Goal: Find specific page/section: Find specific page/section

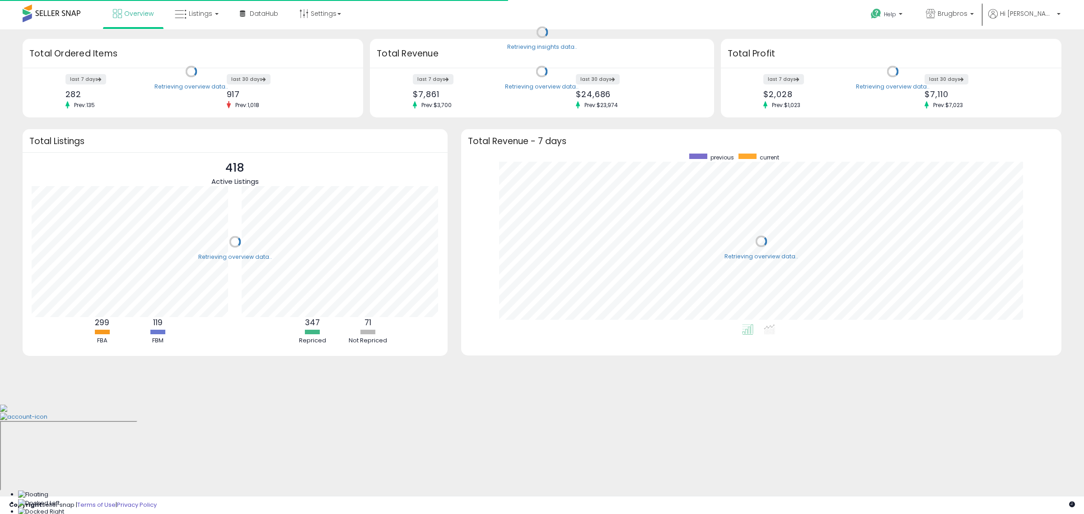
scroll to position [171, 583]
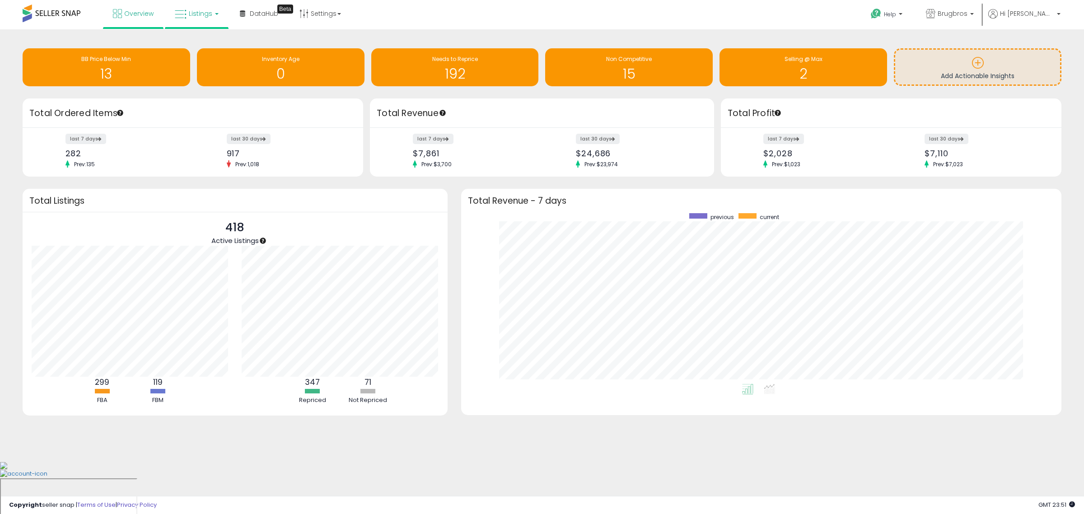
click at [210, 15] on span "Listings" at bounding box center [200, 13] width 23 height 9
click at [206, 84] on icon at bounding box center [204, 79] width 47 height 14
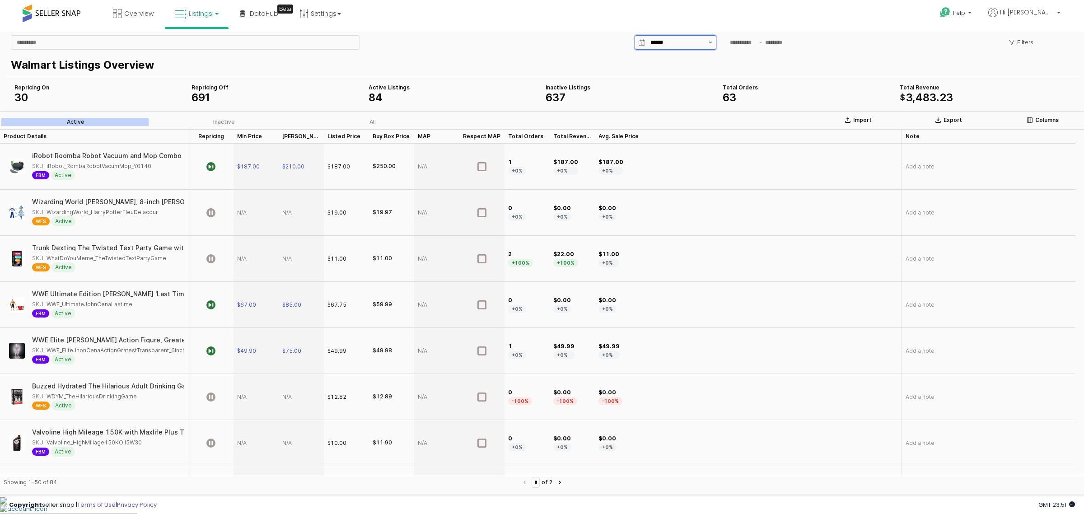
click at [708, 39] on button "Show suggestions" at bounding box center [710, 43] width 11 height 14
click at [541, 27] on div "Overview Listings DataHub Beta" at bounding box center [352, 19] width 718 height 38
click at [706, 47] on button "Show suggestions" at bounding box center [710, 43] width 11 height 14
click at [706, 44] on button "Show suggestions" at bounding box center [710, 43] width 11 height 14
click at [1030, 44] on p "Filters" at bounding box center [1025, 42] width 16 height 7
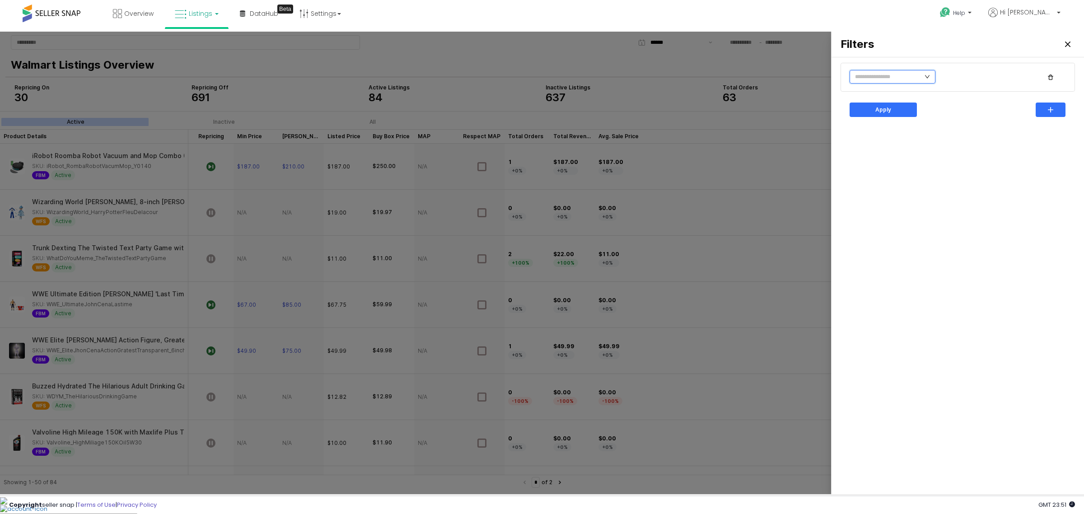
click at [924, 75] on input "text" at bounding box center [893, 77] width 86 height 14
click at [925, 95] on li "Yes" at bounding box center [936, 95] width 50 height 14
click at [885, 108] on p "Apply" at bounding box center [883, 109] width 16 height 7
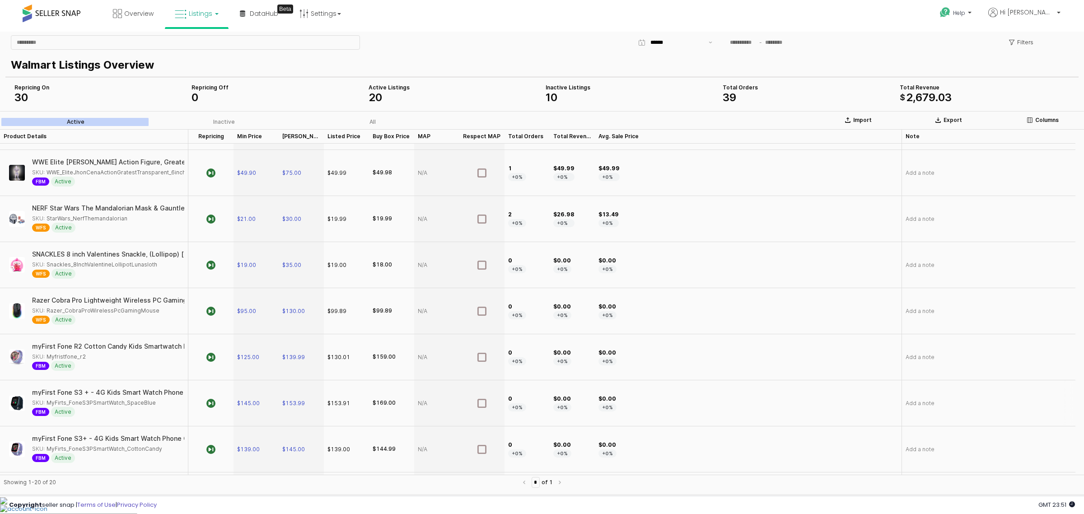
scroll to position [0, 0]
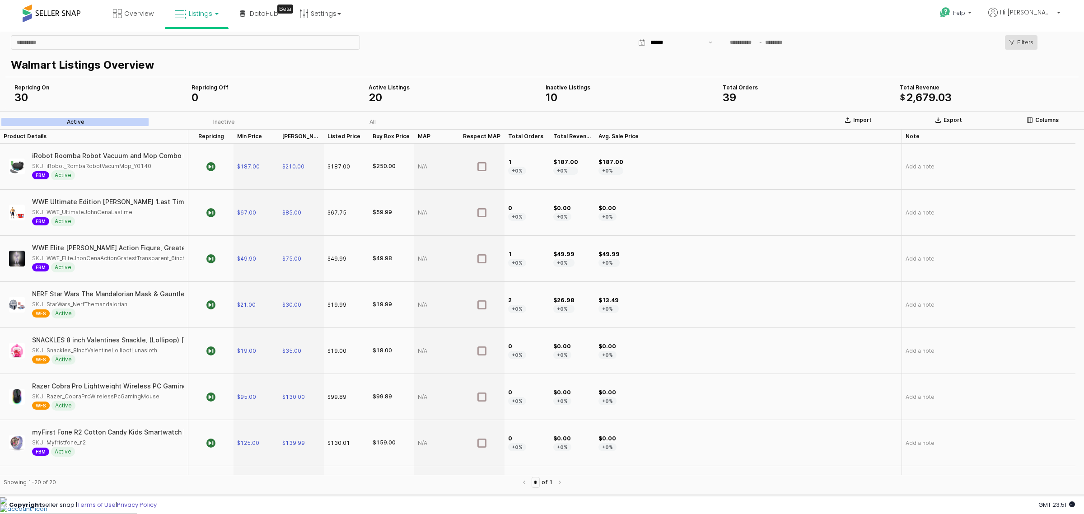
click at [1030, 42] on p "Filters" at bounding box center [1025, 42] width 16 height 7
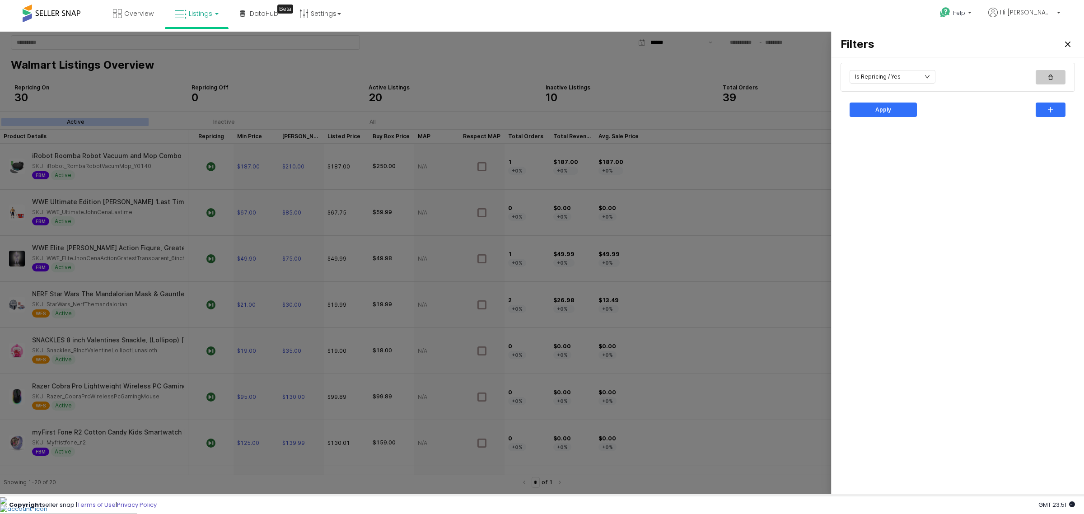
click at [1050, 77] on icon "button" at bounding box center [1050, 77] width 5 height 5
click at [897, 94] on div "Apply" at bounding box center [883, 92] width 59 height 14
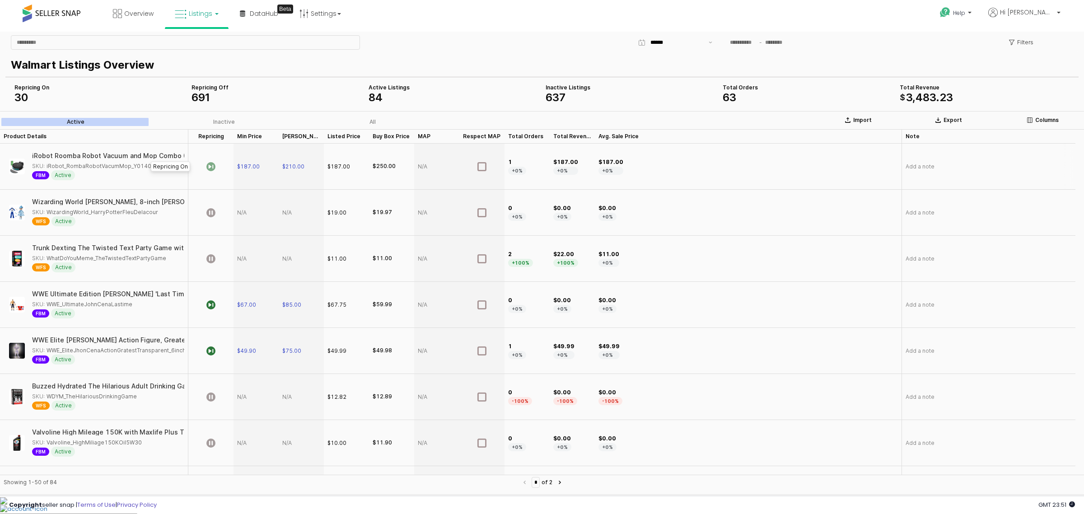
click at [211, 166] on icon "App Frame" at bounding box center [210, 166] width 9 height 9
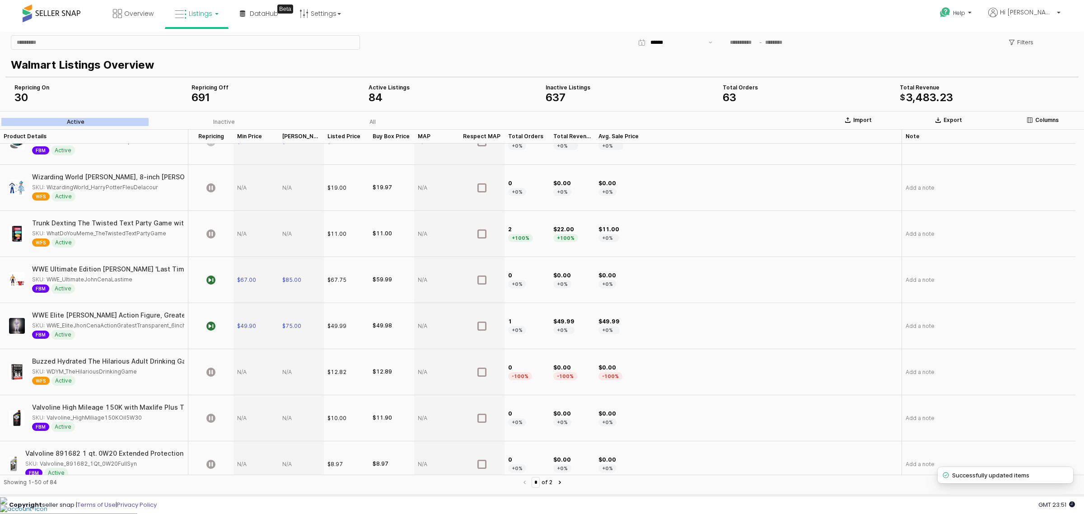
scroll to position [56, 0]
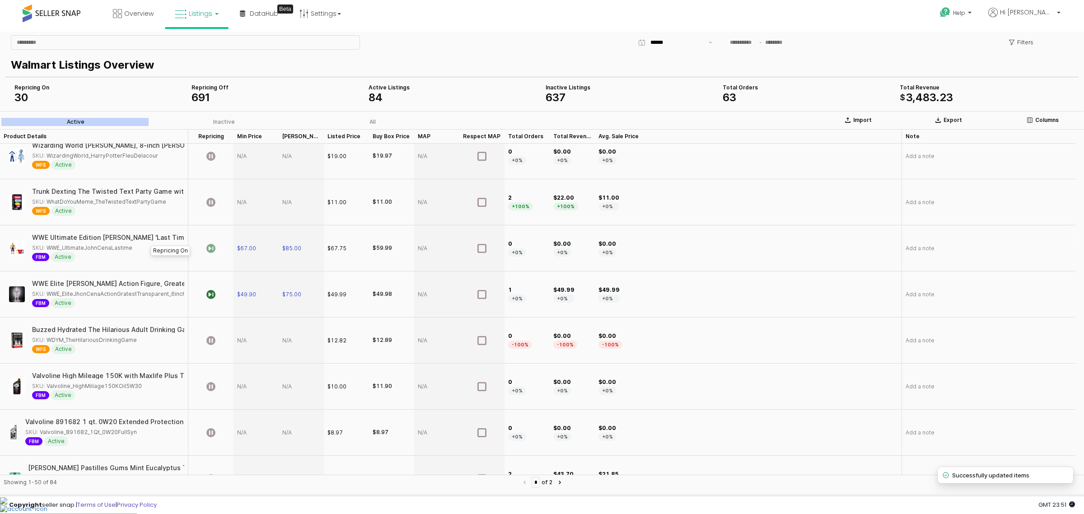
click at [213, 251] on icon "App Frame" at bounding box center [210, 248] width 9 height 9
click at [211, 299] on icon "App Frame" at bounding box center [210, 294] width 9 height 9
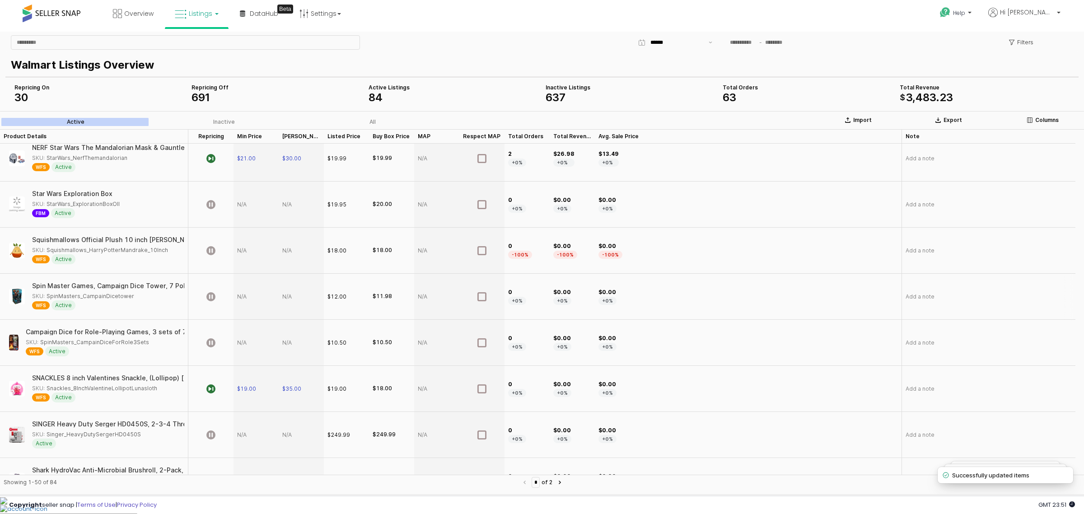
scroll to position [565, 0]
drag, startPoint x: 213, startPoint y: 166, endPoint x: 216, endPoint y: 177, distance: 11.2
click at [212, 160] on icon "App Frame" at bounding box center [210, 155] width 9 height 9
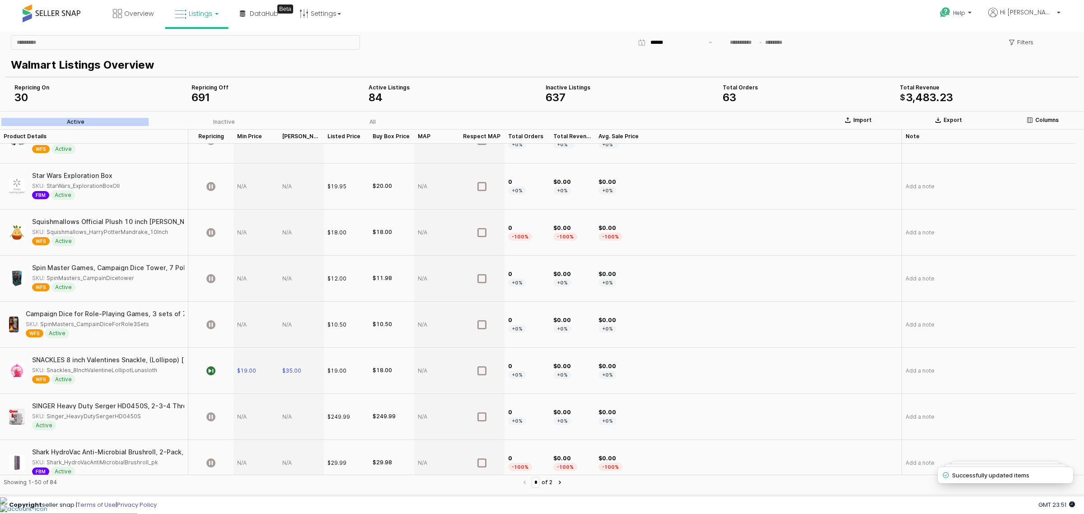
scroll to position [668, 0]
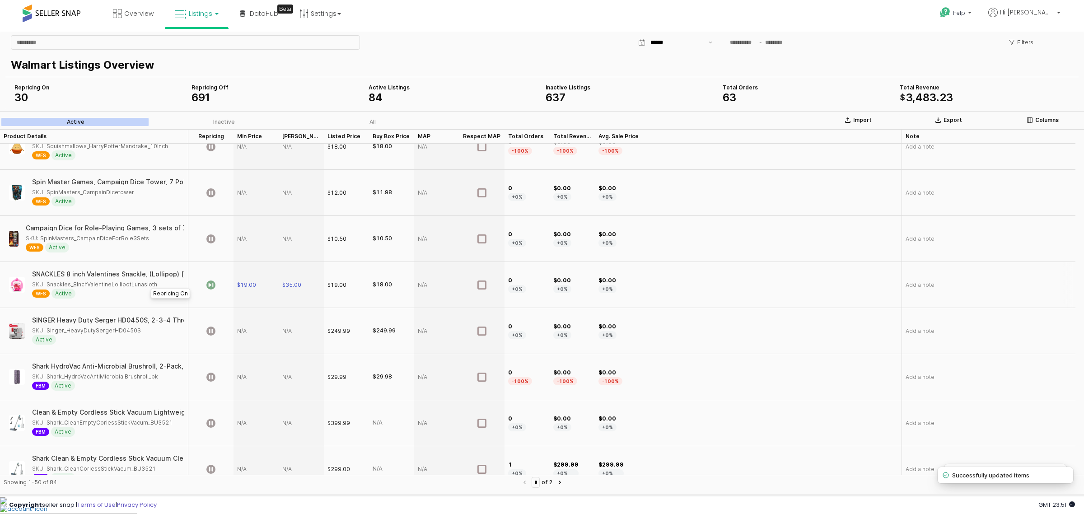
click at [215, 289] on icon "App Frame" at bounding box center [210, 284] width 9 height 9
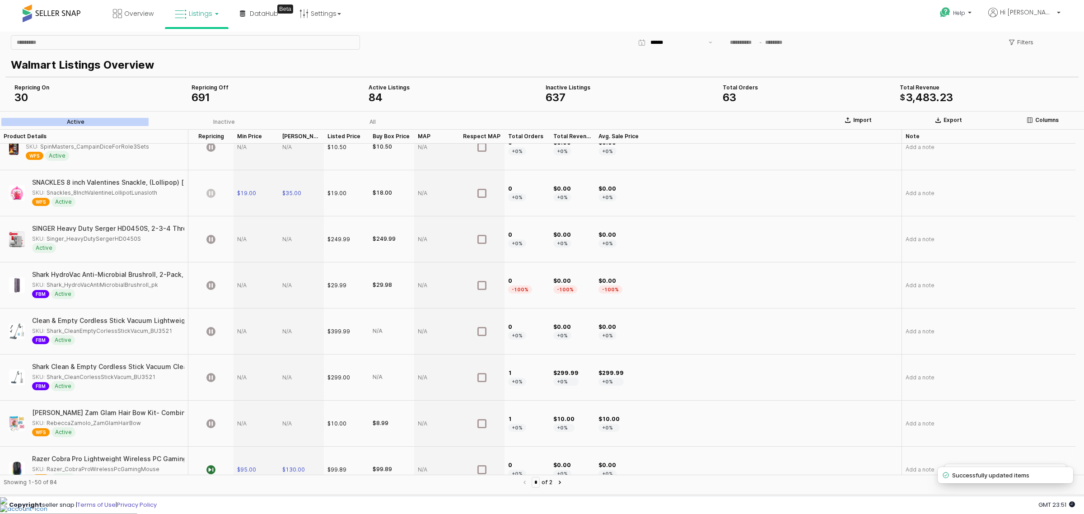
scroll to position [894, 0]
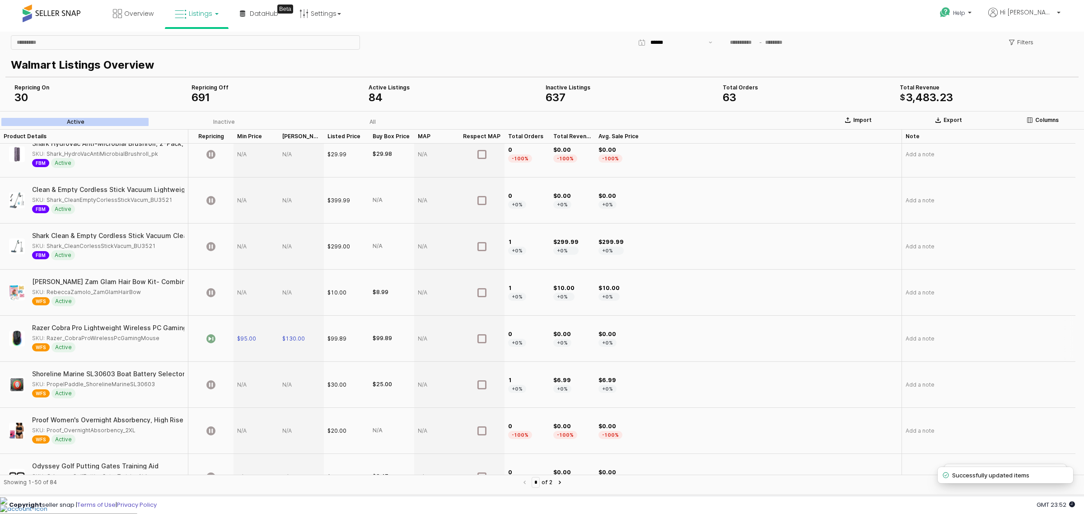
click at [213, 343] on icon "App Frame" at bounding box center [210, 338] width 9 height 9
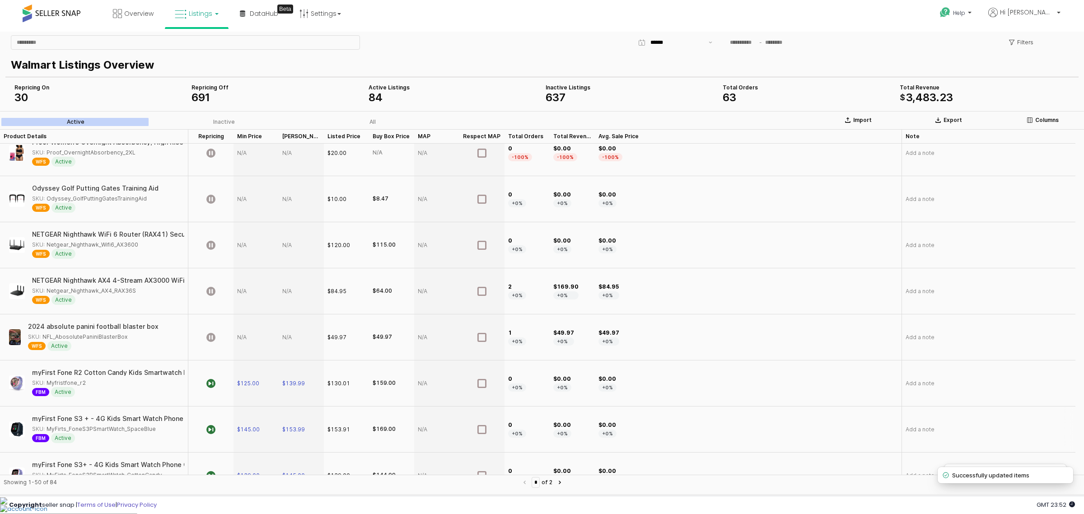
scroll to position [1289, 0]
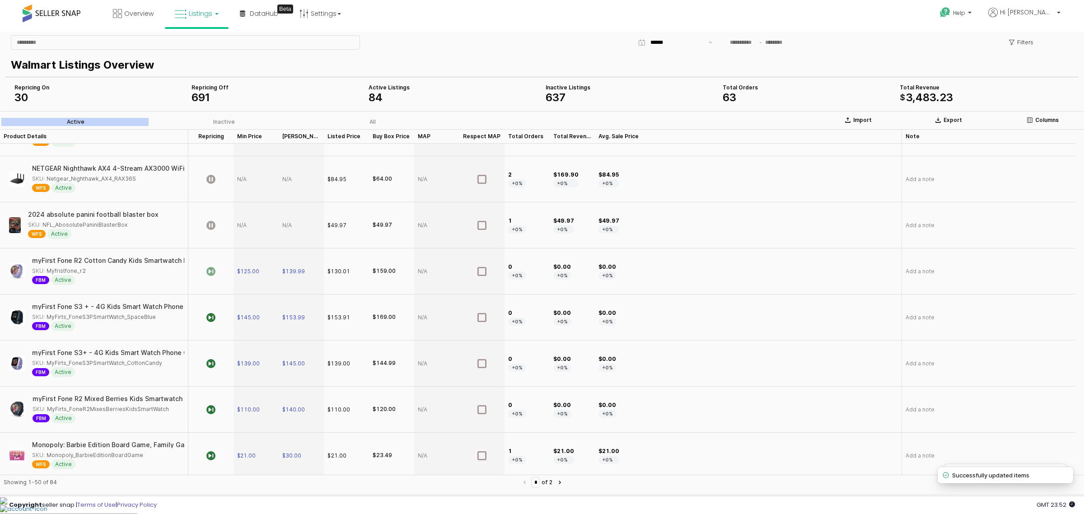
click at [212, 276] on icon "App Frame" at bounding box center [210, 271] width 9 height 9
click at [212, 322] on icon "App Frame" at bounding box center [210, 317] width 9 height 9
click at [212, 368] on icon "App Frame" at bounding box center [210, 363] width 9 height 9
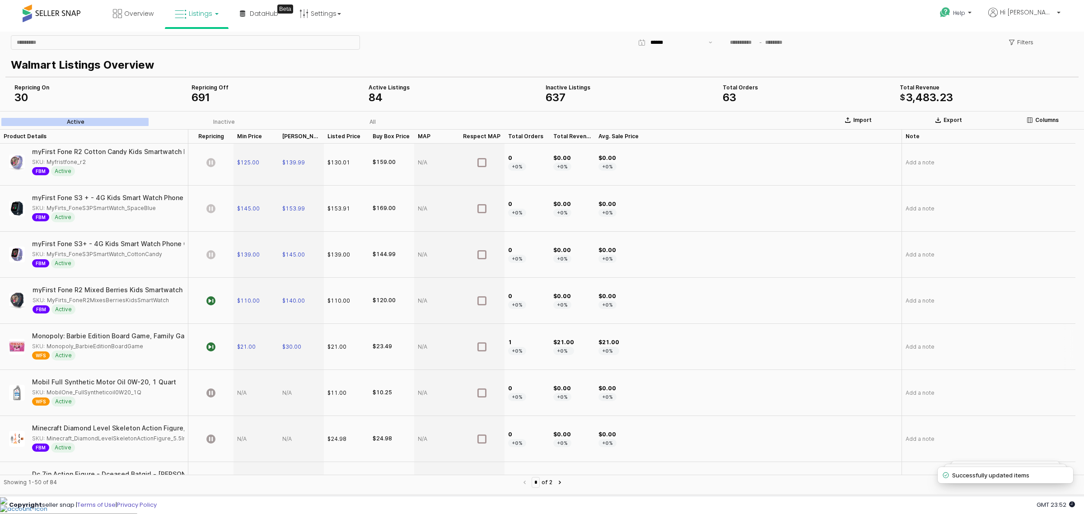
scroll to position [1402, 0]
click at [211, 302] on icon "App Frame" at bounding box center [210, 297] width 9 height 9
click at [213, 348] on icon "App Frame" at bounding box center [210, 343] width 9 height 9
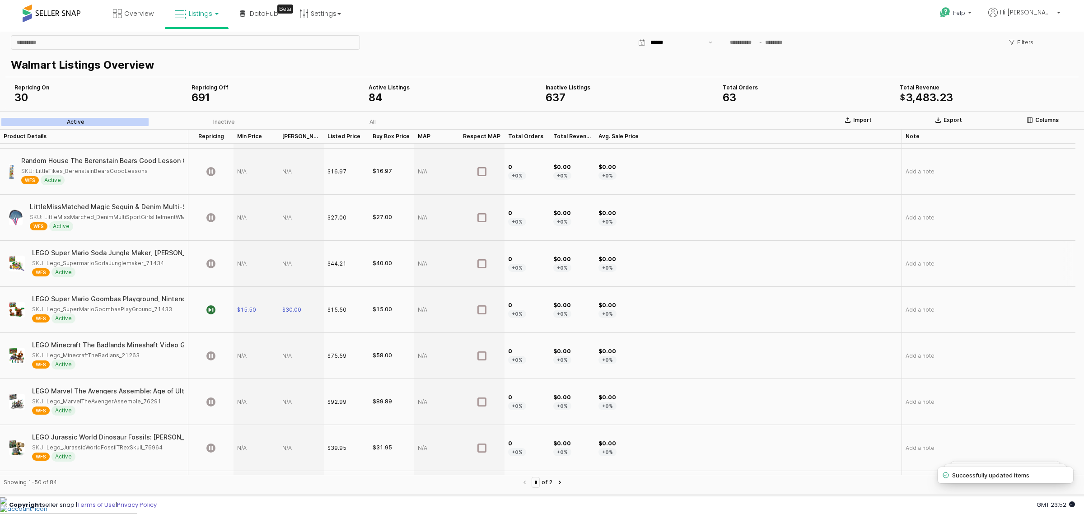
scroll to position [1684, 0]
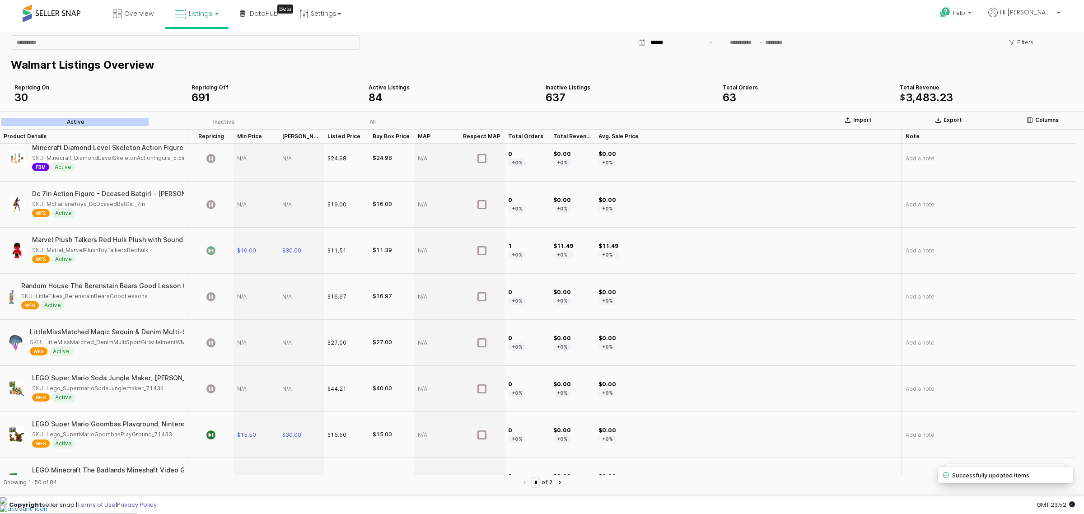
click at [215, 255] on icon "App Frame" at bounding box center [210, 250] width 9 height 9
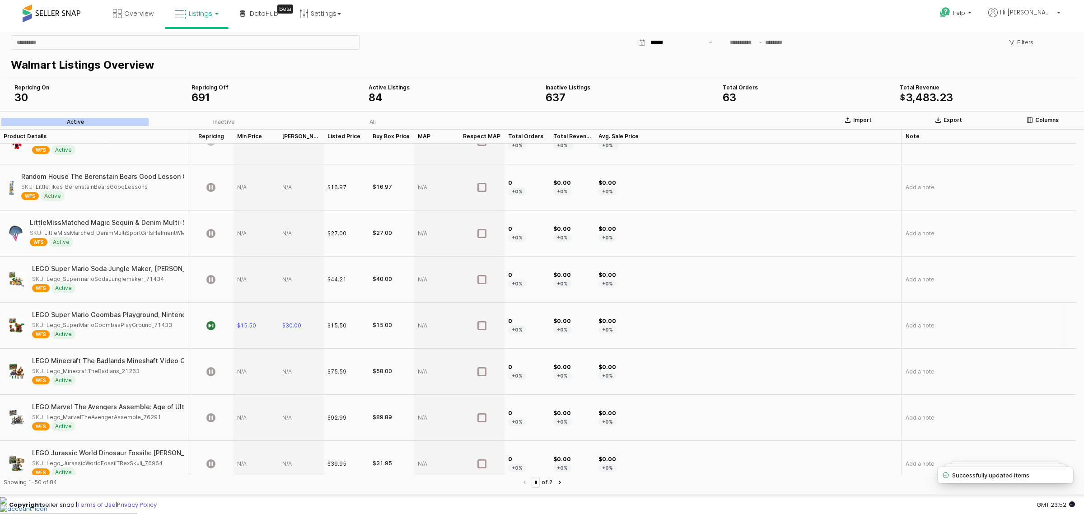
scroll to position [1797, 0]
drag, startPoint x: 213, startPoint y: 332, endPoint x: 215, endPoint y: 340, distance: 8.1
click at [212, 328] on icon "App Frame" at bounding box center [210, 323] width 9 height 9
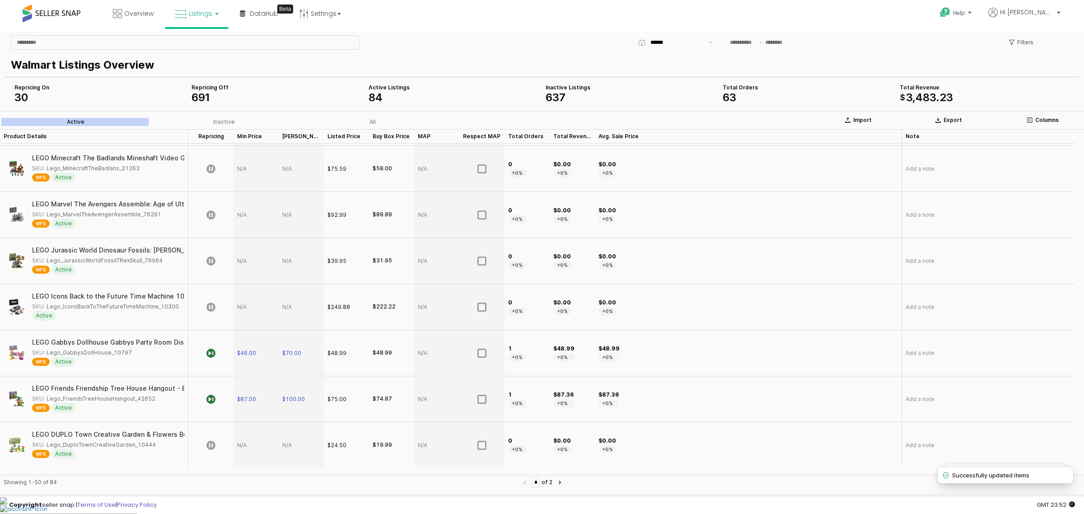
scroll to position [2006, 0]
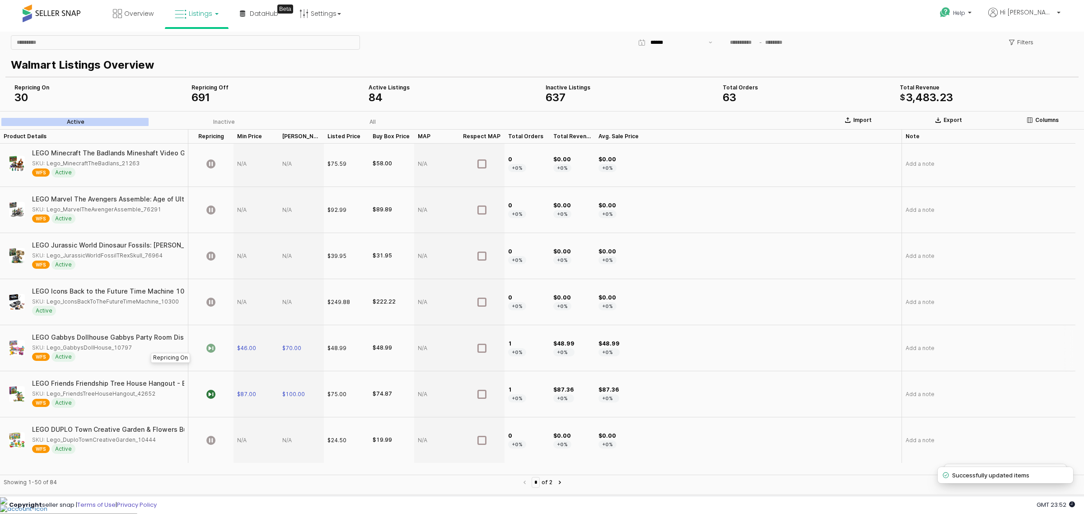
click at [211, 353] on icon "App Frame" at bounding box center [210, 348] width 9 height 9
click at [213, 399] on icon "App Frame" at bounding box center [210, 394] width 9 height 9
type input "*"
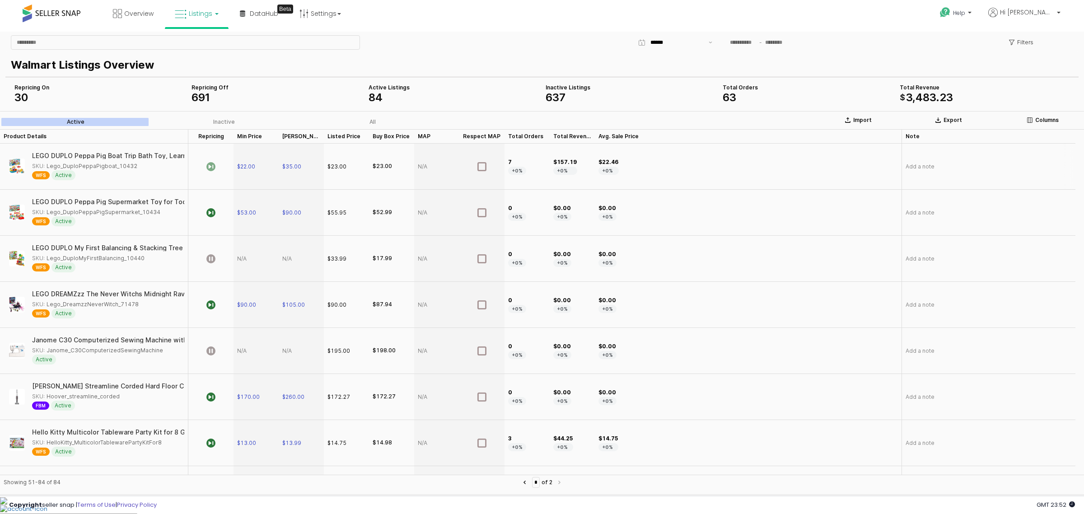
click at [215, 166] on icon "App Frame" at bounding box center [210, 166] width 9 height 9
click at [211, 215] on icon "App Frame" at bounding box center [210, 212] width 9 height 9
click at [210, 309] on icon "App Frame" at bounding box center [210, 304] width 9 height 9
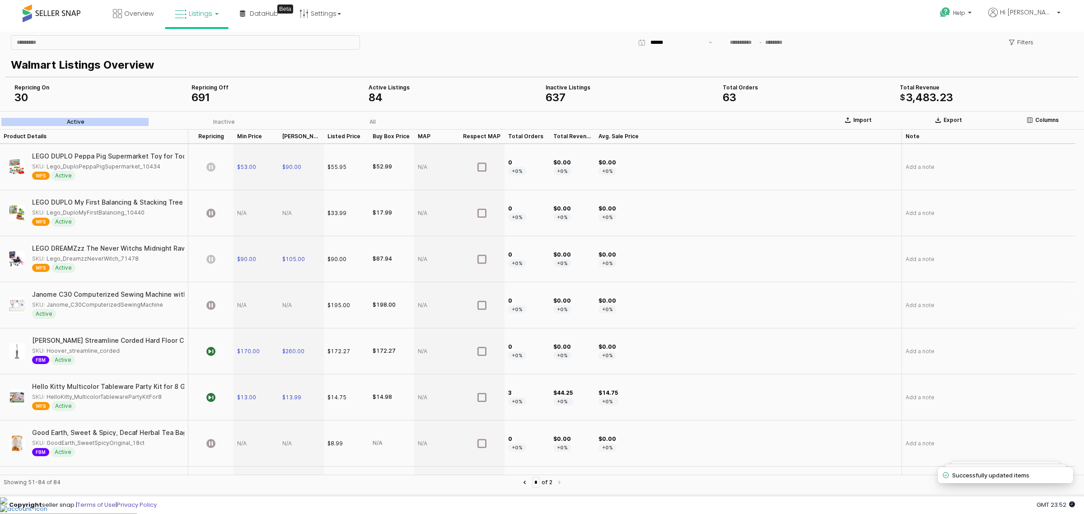
scroll to position [113, 0]
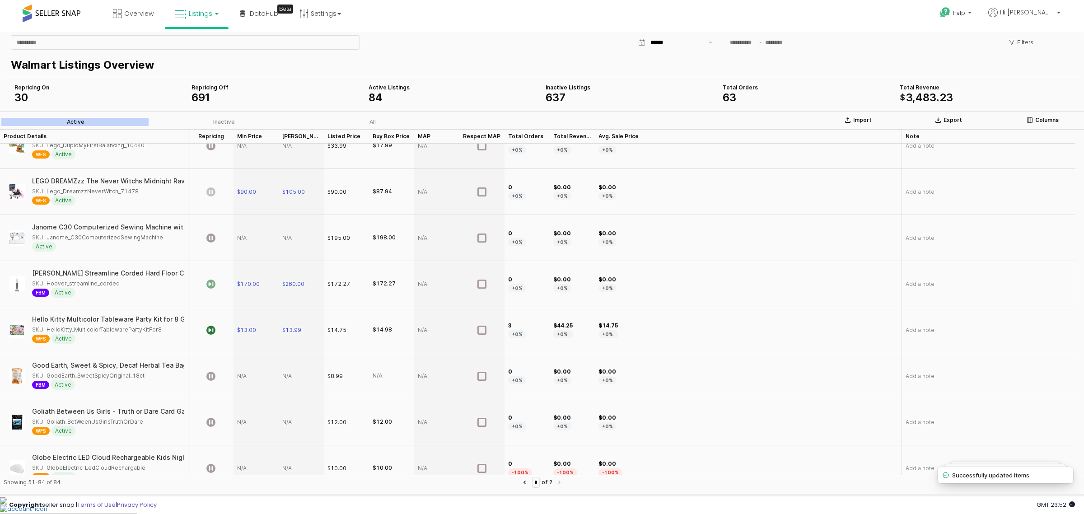
click at [215, 289] on icon "App Frame" at bounding box center [210, 284] width 9 height 9
click at [210, 333] on icon "App Frame" at bounding box center [210, 330] width 9 height 9
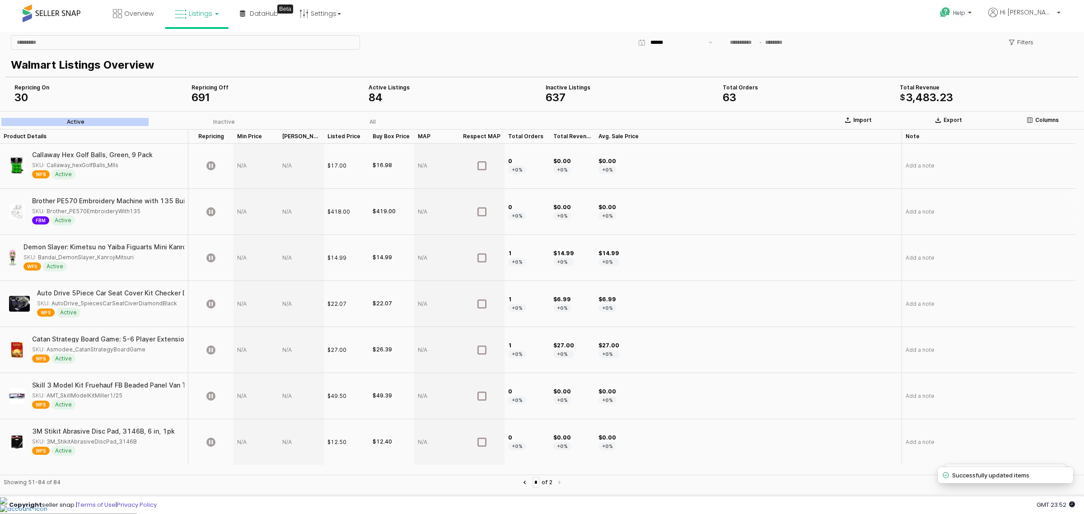
scroll to position [1266, 0]
